Goal: Answer question/provide support

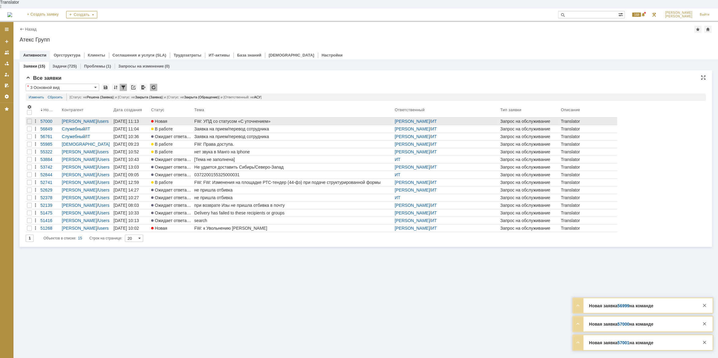
click at [251, 119] on div "FW: УПД со статусом «С уточнением»" at bounding box center [293, 121] width 198 height 5
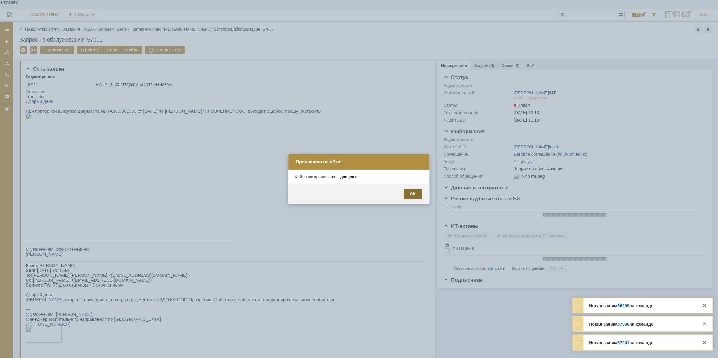
click at [409, 191] on div "OK" at bounding box center [412, 194] width 18 height 10
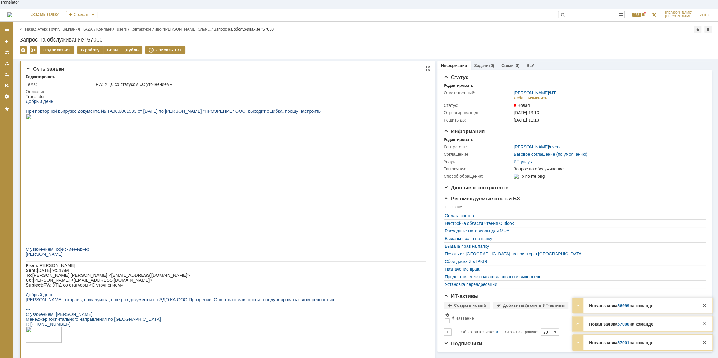
click at [151, 162] on img at bounding box center [133, 177] width 214 height 127
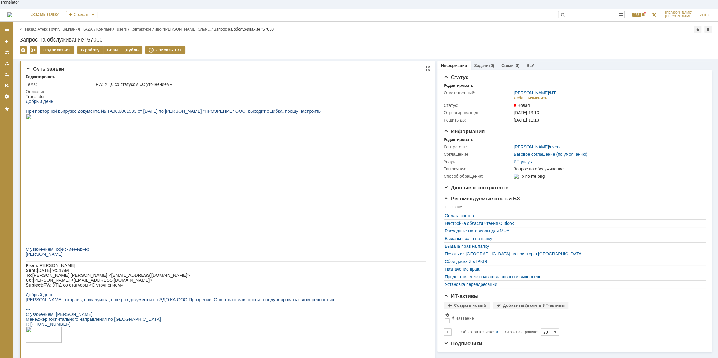
drag, startPoint x: 117, startPoint y: 135, endPoint x: 216, endPoint y: 125, distance: 99.5
click at [155, 302] on span "[PERSON_NAME], отправь, пожалуйста, еще раз документы по ЭДО КА ООО Прозрение. …" at bounding box center [180, 299] width 309 height 5
click at [222, 302] on span "[PERSON_NAME], отправь, пожалуйста, еще раз документы по ЭДО КА ООО Прозрение. …" at bounding box center [180, 299] width 309 height 5
click at [80, 46] on div "В работу" at bounding box center [90, 49] width 26 height 7
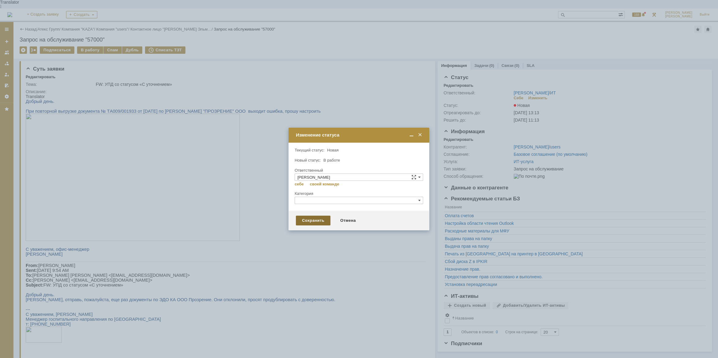
click at [311, 222] on div "Сохранить" at bounding box center [313, 221] width 35 height 10
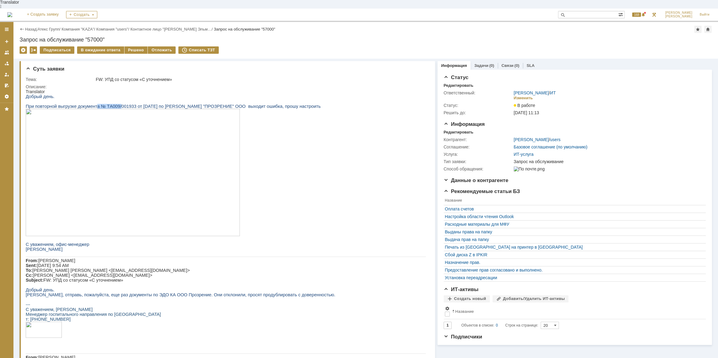
drag, startPoint x: 93, startPoint y: 104, endPoint x: 115, endPoint y: 102, distance: 22.4
click at [115, 104] on p "При повторной выгрузке документа № ТA009/001933 от [DATE] по ЭДО КА "ПРОЗРЕНИЕ"…" at bounding box center [226, 106] width 400 height 5
click at [215, 104] on span ""ПРОЗРЕНИЕ" ООО выходит ошибка, прошу настроить" at bounding box center [261, 106] width 117 height 5
click at [161, 149] on img at bounding box center [133, 172] width 214 height 127
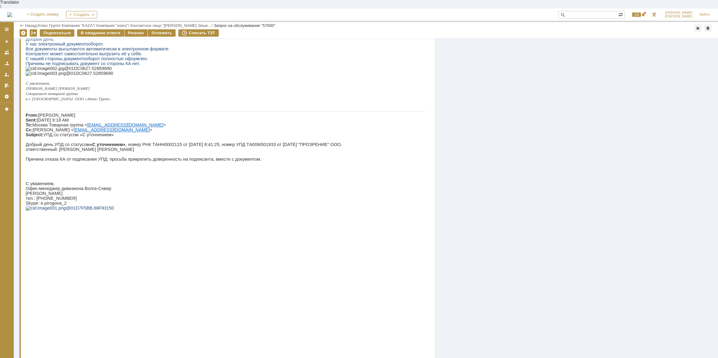
scroll to position [559, 0]
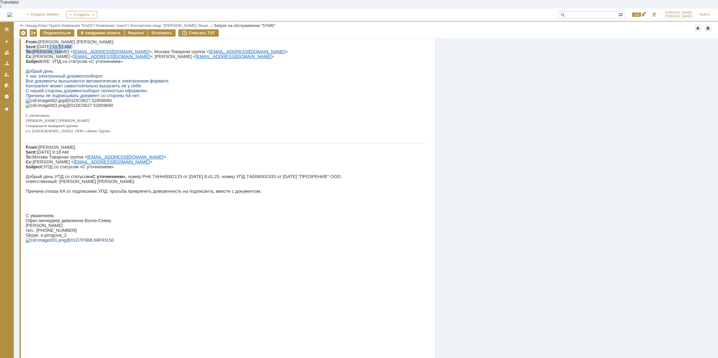
drag, startPoint x: 45, startPoint y: 117, endPoint x: 52, endPoint y: 118, distance: 6.7
click at [52, 64] on span "[PERSON_NAME] [PERSON_NAME] Sent: [DATE] 11:52 AM To: [PERSON_NAME] < [EMAIL_AD…" at bounding box center [157, 51] width 262 height 24
click at [55, 64] on span "[PERSON_NAME] [PERSON_NAME] Sent: [DATE] 11:52 AM To: [PERSON_NAME] < [EMAIL_AD…" at bounding box center [157, 51] width 262 height 24
click at [43, 64] on span "[PERSON_NAME] [PERSON_NAME] Sent: [DATE] 11:52 AM To: [PERSON_NAME] < [EMAIL_AD…" at bounding box center [157, 51] width 262 height 24
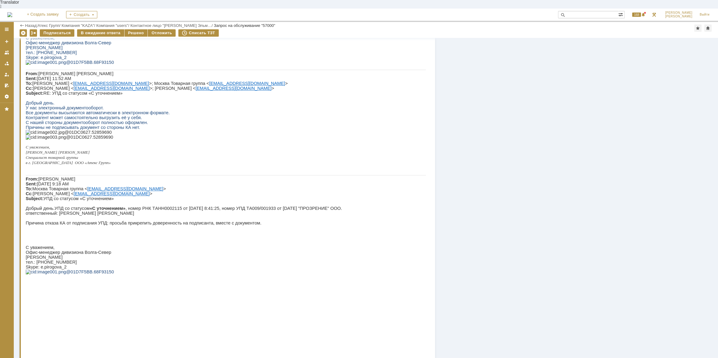
scroll to position [495, 0]
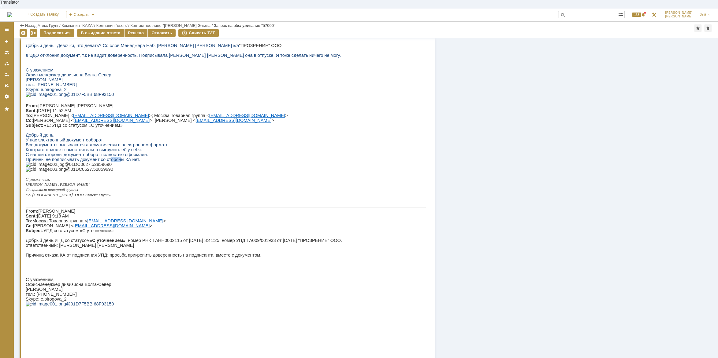
drag, startPoint x: 104, startPoint y: 233, endPoint x: 114, endPoint y: 233, distance: 10.1
click at [114, 162] on span "Причины не подписывать документ со стороны КА нет." at bounding box center [83, 159] width 114 height 5
click at [126, 162] on span "Причины не подписывать документ со стороны КА нет." at bounding box center [83, 159] width 114 height 5
drag, startPoint x: 43, startPoint y: 216, endPoint x: 69, endPoint y: 217, distance: 26.0
click at [69, 147] on span "Все документы высылаются автоматически в электронном формате." at bounding box center [98, 144] width 144 height 5
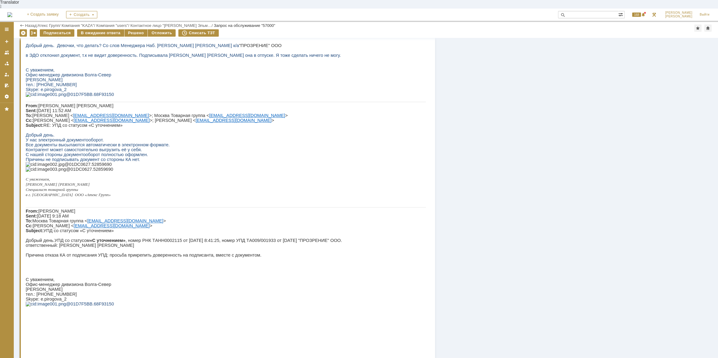
click at [74, 147] on span "Все документы высылаются автоматически в электронном формате." at bounding box center [98, 144] width 144 height 5
drag, startPoint x: 127, startPoint y: 220, endPoint x: 116, endPoint y: 220, distance: 11.0
click at [116, 152] on p "Контрагент может самостоятельно выгрузить её у себя." at bounding box center [226, 149] width 400 height 5
click at [116, 152] on span "Контрагент может самостоятельно выгрузить её у себя." at bounding box center [84, 149] width 116 height 5
drag, startPoint x: 62, startPoint y: 220, endPoint x: 82, endPoint y: 220, distance: 20.2
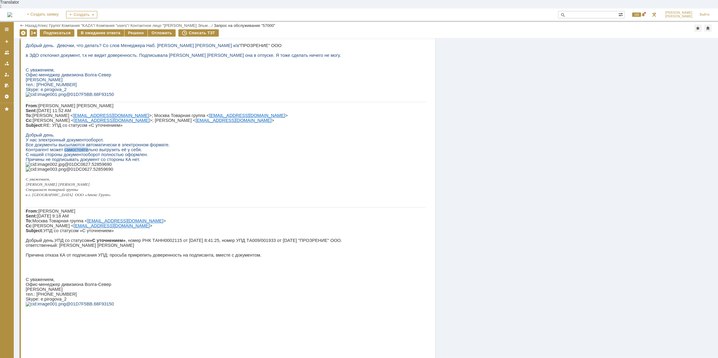
click at [82, 152] on span "Контрагент может самостоятельно выгрузить её у себя." at bounding box center [84, 149] width 116 height 5
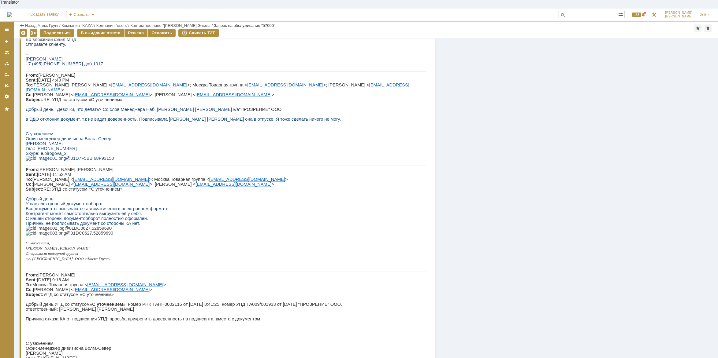
scroll to position [367, 0]
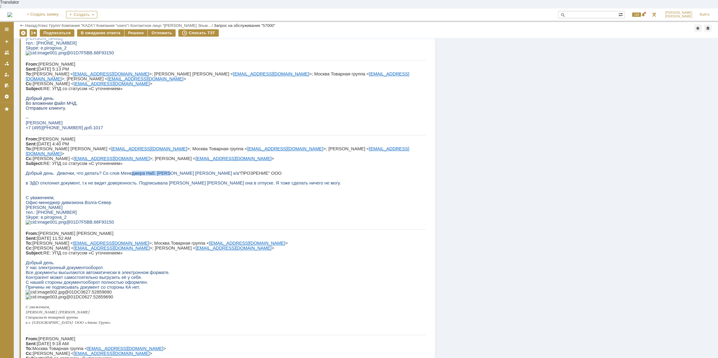
drag, startPoint x: 122, startPoint y: 209, endPoint x: 157, endPoint y: 213, distance: 35.0
click at [157, 176] on span "Добрый день. Девочки, что делать? Со слов Менеджера Наб. [PERSON_NAME] [PERSON_…" at bounding box center [132, 173] width 213 height 5
drag, startPoint x: 175, startPoint y: 211, endPoint x: 176, endPoint y: 214, distance: 3.6
click at [175, 176] on span "Добрый день. Девочки, что делать? Со слов Менеджера Наб. [PERSON_NAME] [PERSON_…" at bounding box center [132, 173] width 213 height 5
click at [94, 186] on span "в ЭДО отклонил документ, т.к не видит доверенность. Подписывала [PERSON_NAME] […" at bounding box center [183, 183] width 315 height 5
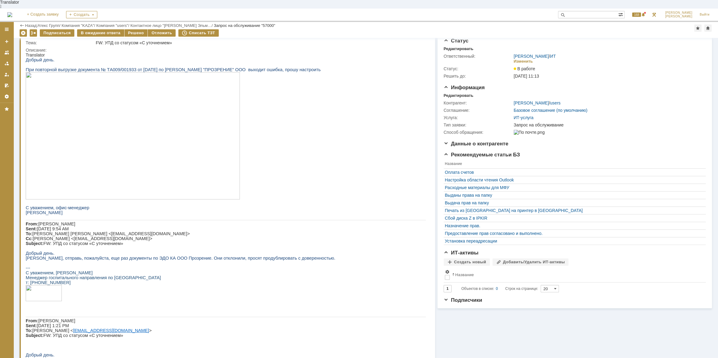
scroll to position [0, 0]
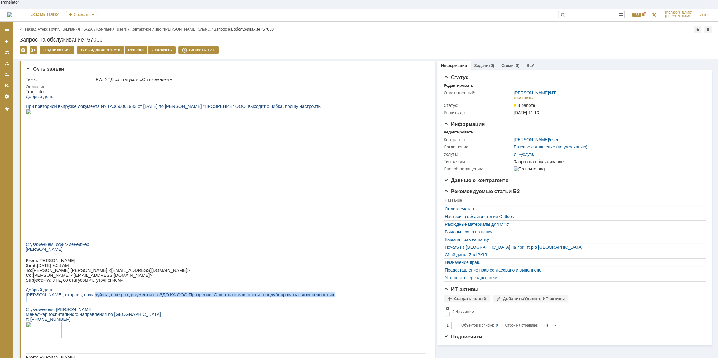
drag, startPoint x: 61, startPoint y: 299, endPoint x: 84, endPoint y: 297, distance: 23.7
click at [93, 296] on span "[PERSON_NAME], отправь, пожалуйста, еще раз документы по ЭДО КА ООО Прозрение. …" at bounding box center [180, 295] width 309 height 5
drag, startPoint x: 105, startPoint y: 295, endPoint x: 127, endPoint y: 295, distance: 22.0
click at [127, 295] on span "[PERSON_NAME], отправь, пожалуйста, еще раз документы по ЭДО КА ООО Прозрение. …" at bounding box center [180, 295] width 309 height 5
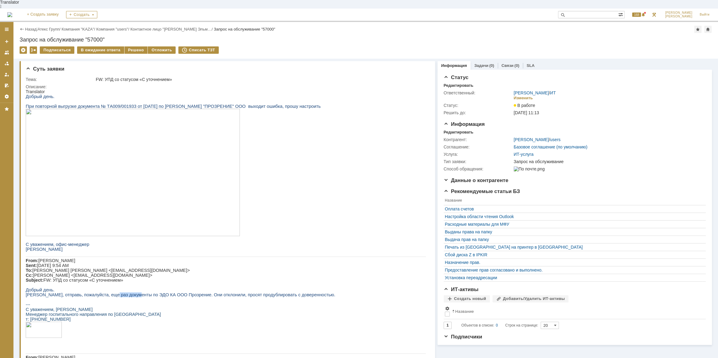
click at [127, 294] on span "[PERSON_NAME], отправь, пожалуйста, еще раз документы по ЭДО КА ООО Прозрение. …" at bounding box center [180, 295] width 309 height 5
drag, startPoint x: 51, startPoint y: 328, endPoint x: 68, endPoint y: 251, distance: 79.2
drag, startPoint x: 62, startPoint y: 249, endPoint x: 26, endPoint y: 249, distance: 36.4
copy span "[PERSON_NAME]"
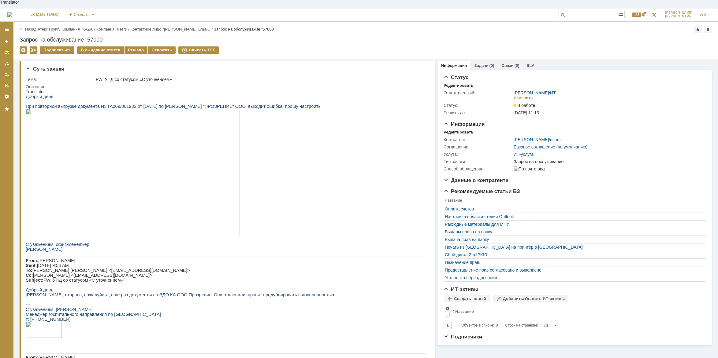
click at [56, 27] on link "Атекс Групп" at bounding box center [49, 29] width 22 height 5
